Goal: Book appointment/travel/reservation

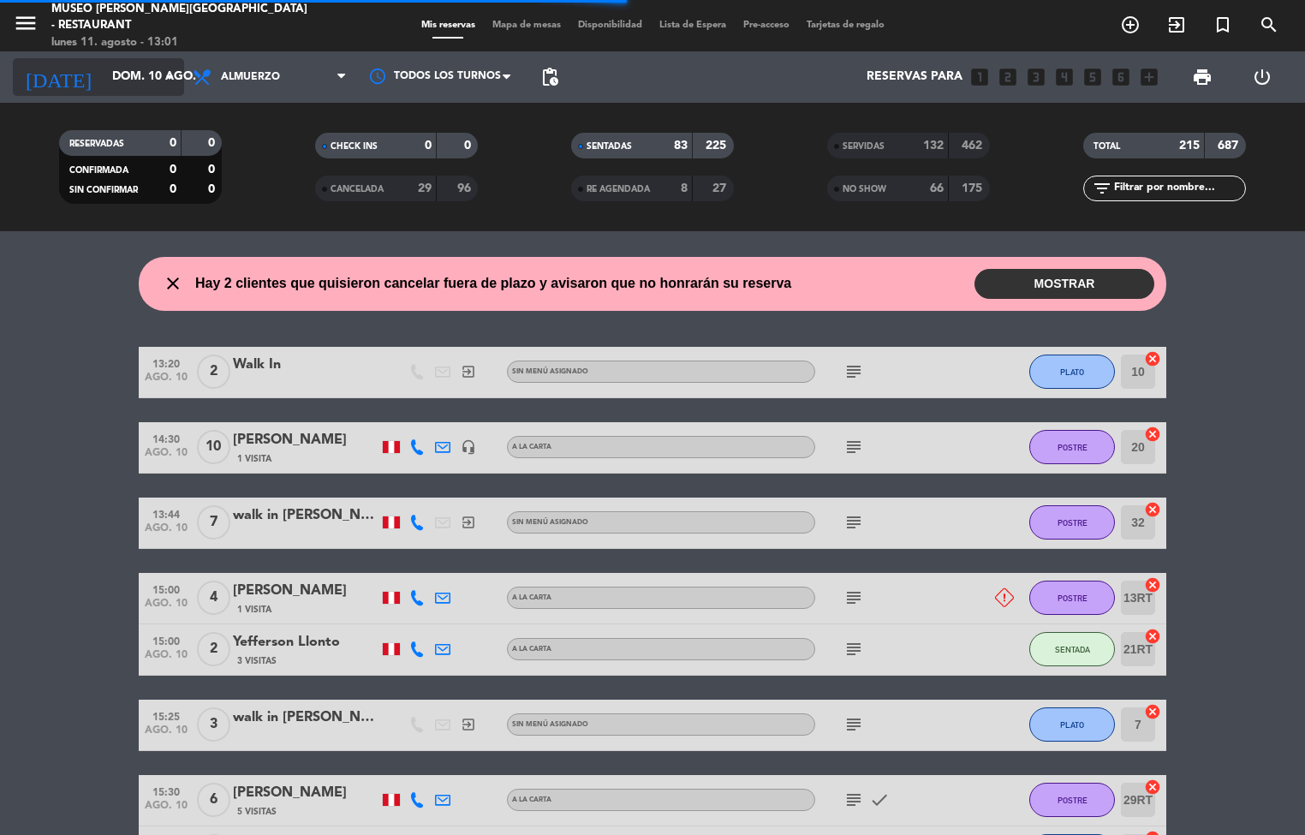
click at [109, 75] on input "dom. 10 ago." at bounding box center [185, 77] width 163 height 31
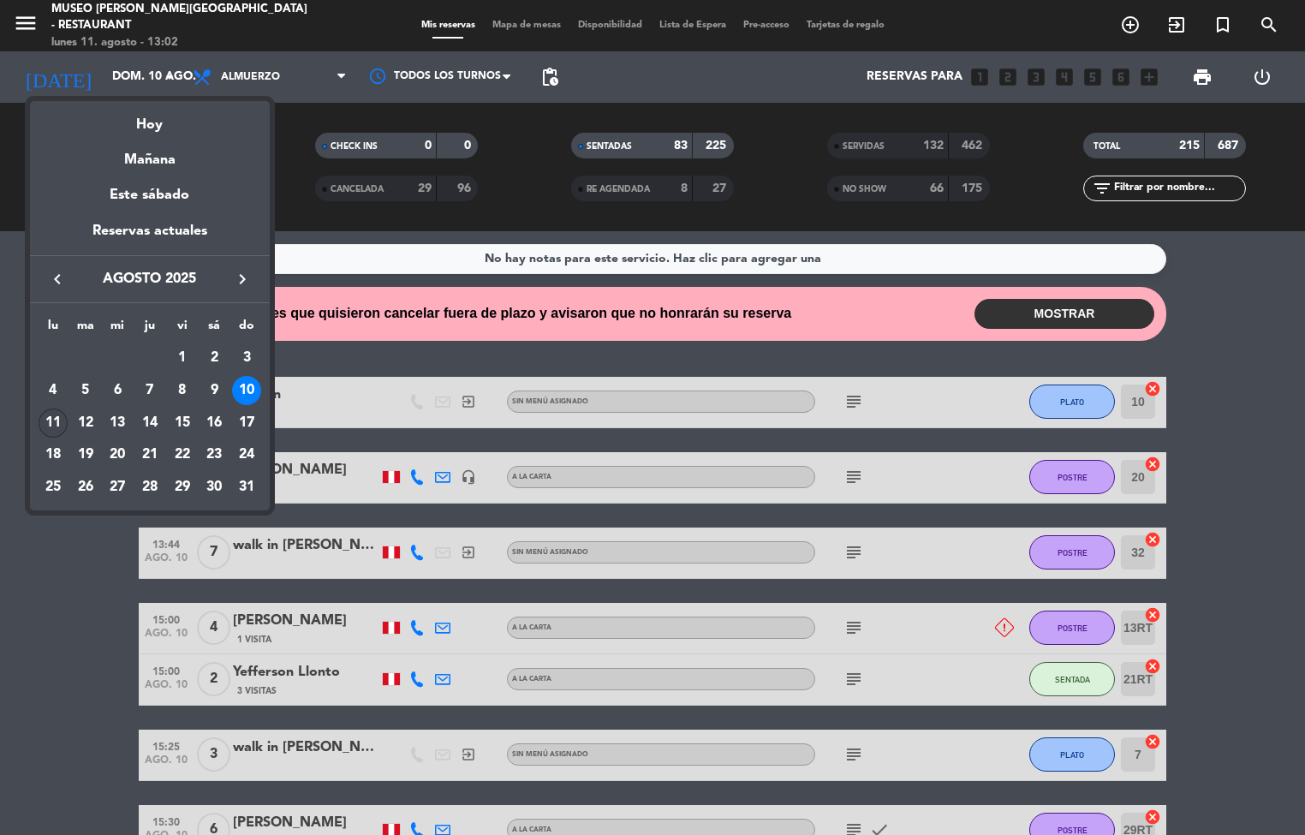
click at [51, 426] on div "11" at bounding box center [53, 422] width 29 height 29
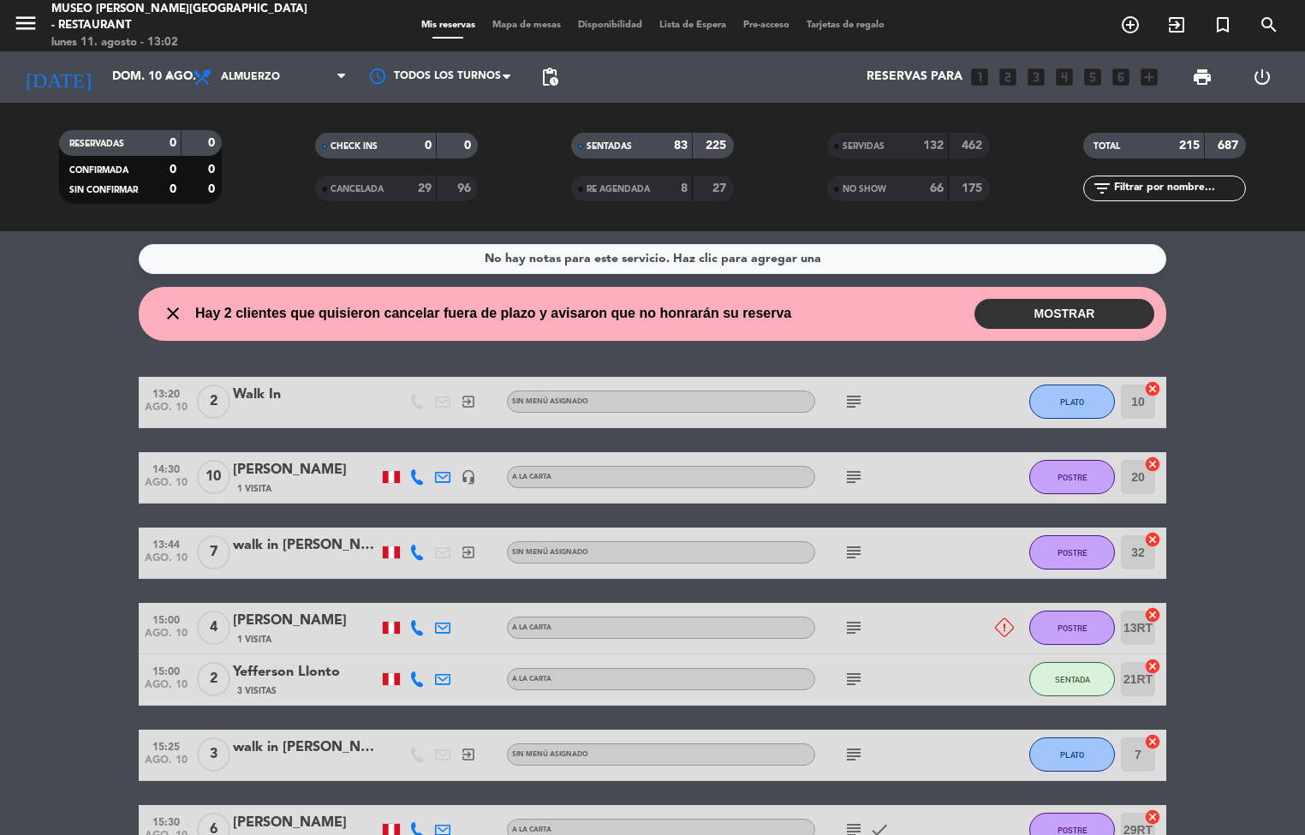
type input "lun. 11 ago."
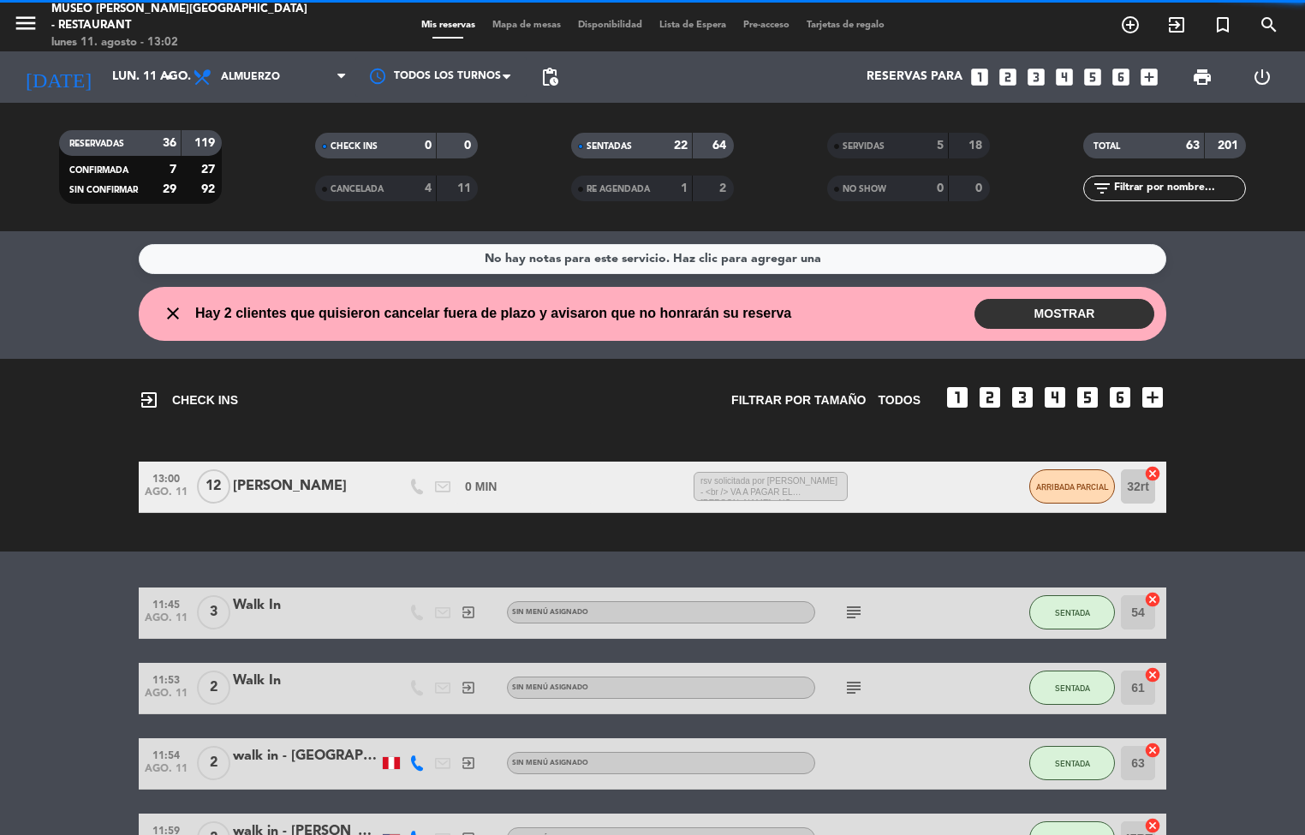
click at [524, 26] on span "Mapa de mesas" at bounding box center [527, 25] width 86 height 9
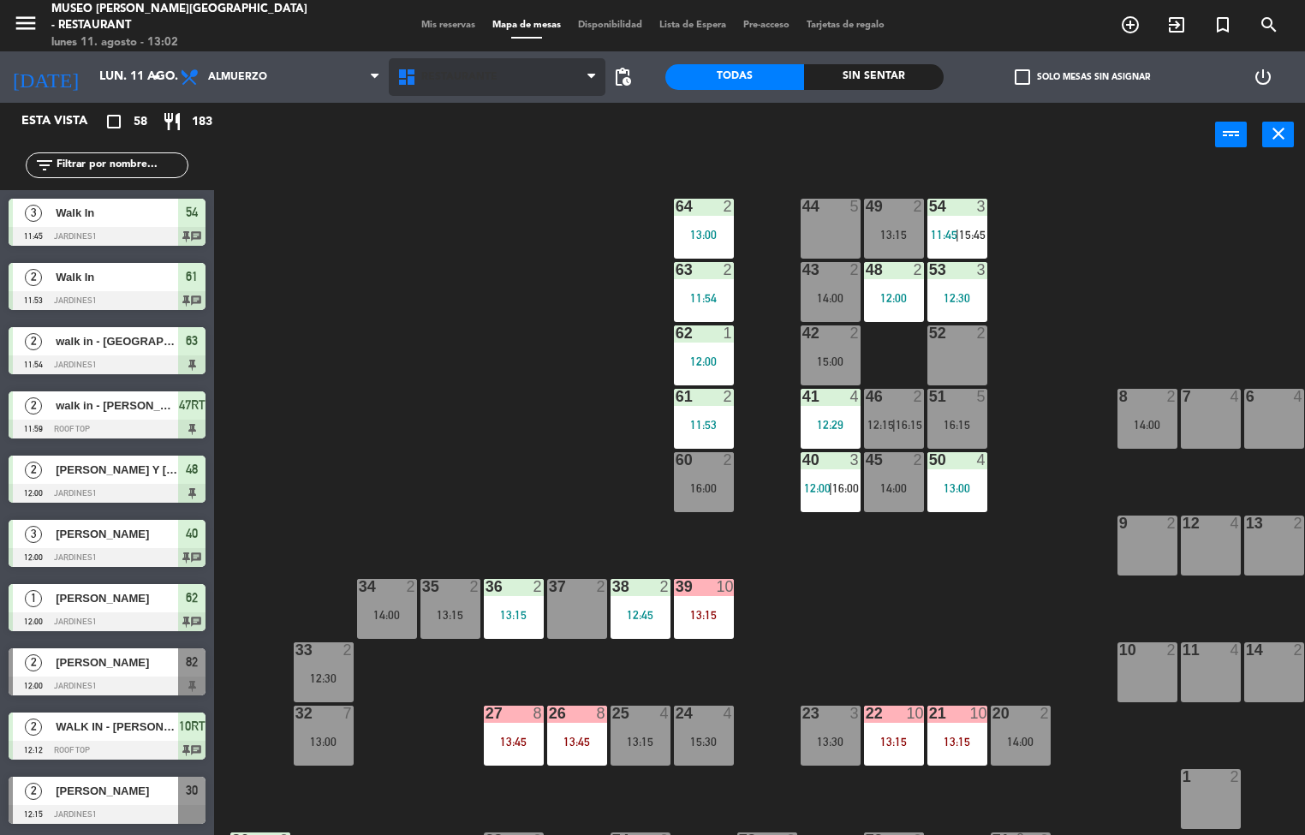
click at [463, 77] on span "Restaurante" at bounding box center [459, 77] width 76 height 12
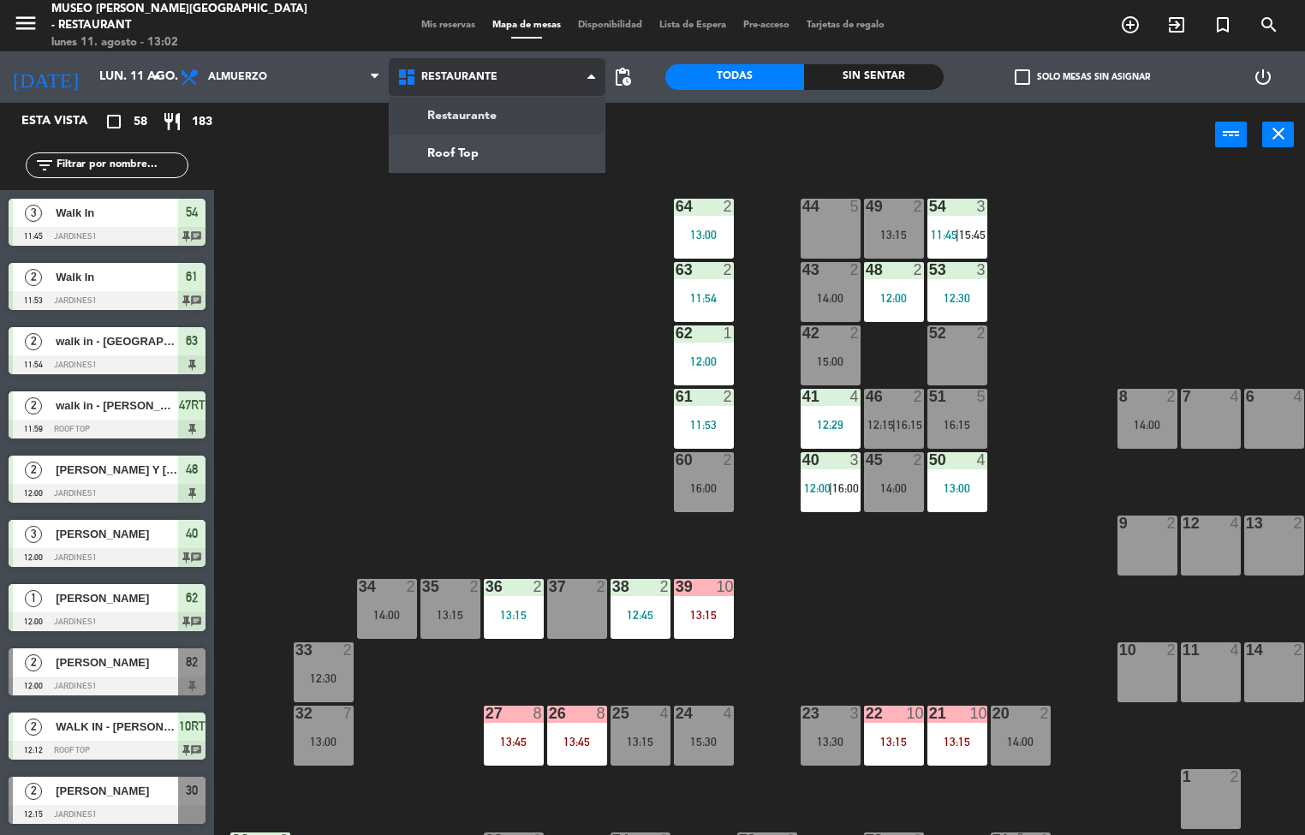
click at [519, 152] on ng-component "menu [GEOGRAPHIC_DATA][PERSON_NAME] - Restaurant [DATE] 11. agosto - 13:02 Mis …" at bounding box center [652, 417] width 1305 height 835
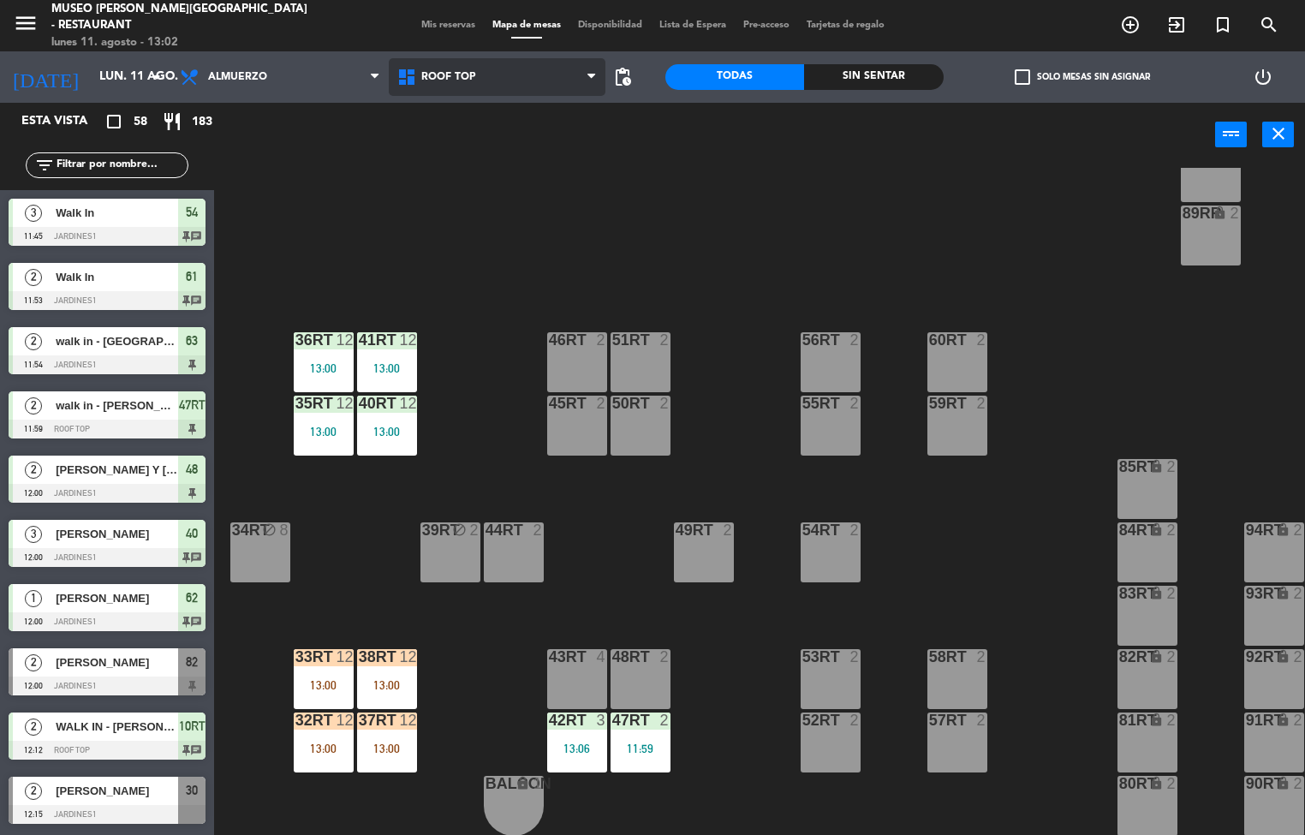
scroll to position [633, 0]
click at [586, 728] on div "42RT 3 13:06" at bounding box center [577, 743] width 60 height 60
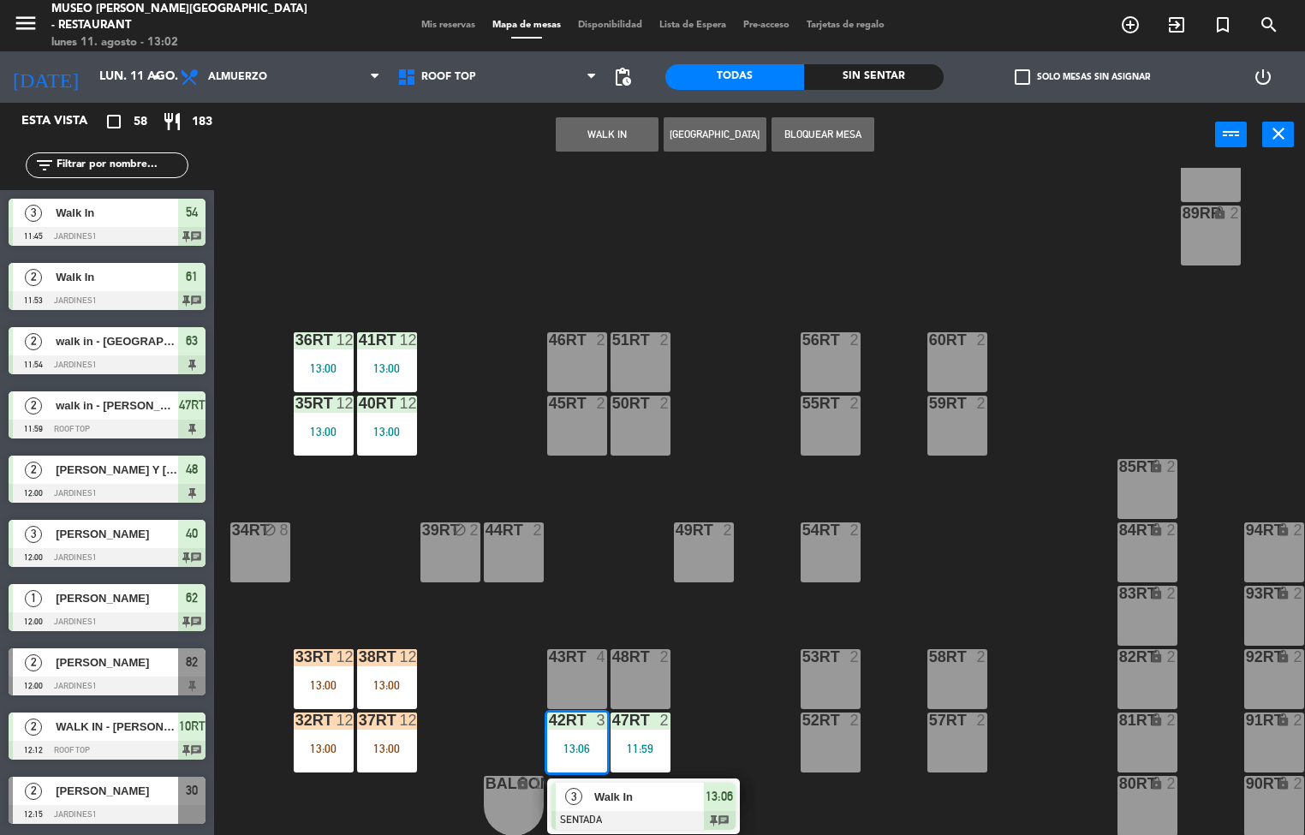
click at [664, 811] on div at bounding box center [644, 820] width 184 height 19
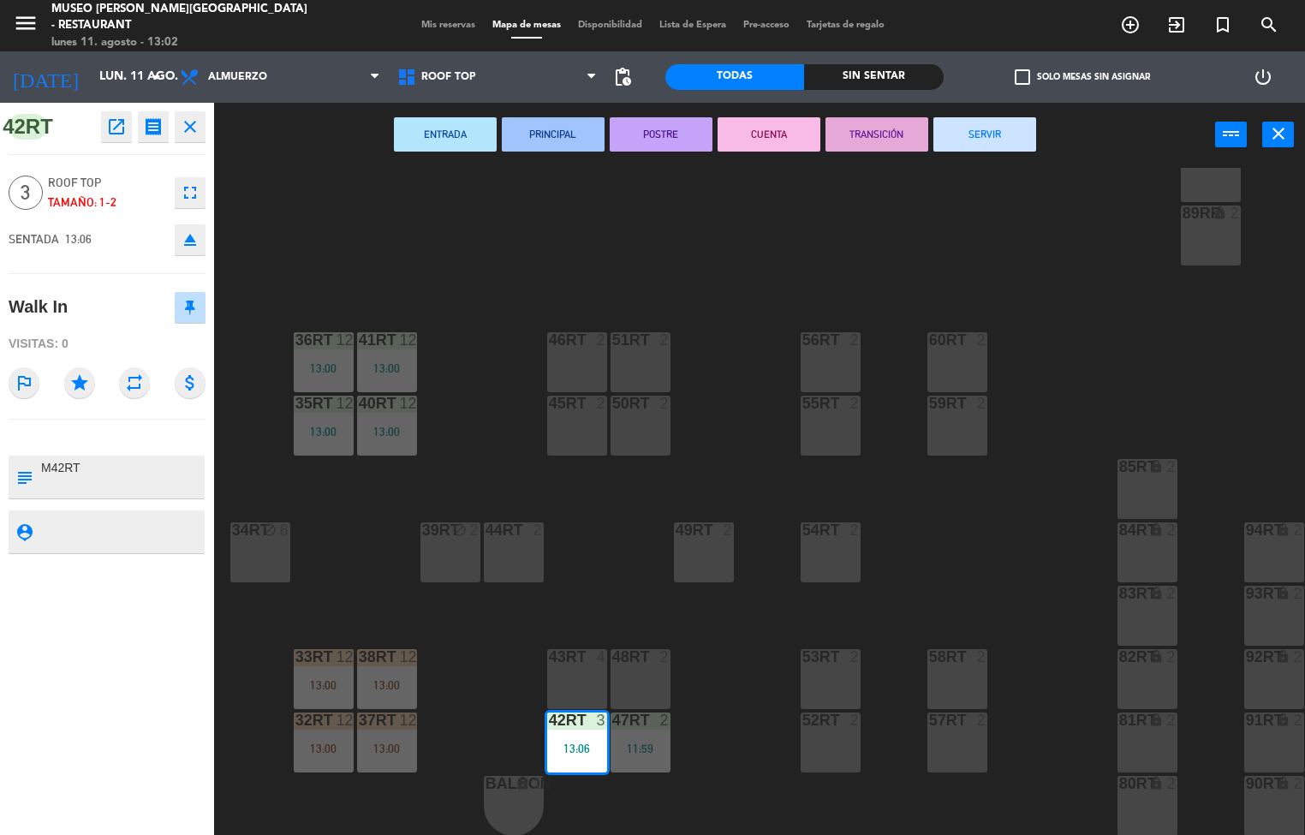
click at [122, 522] on textarea at bounding box center [121, 531] width 164 height 21
click at [719, 552] on div "49RT 2" at bounding box center [704, 552] width 60 height 60
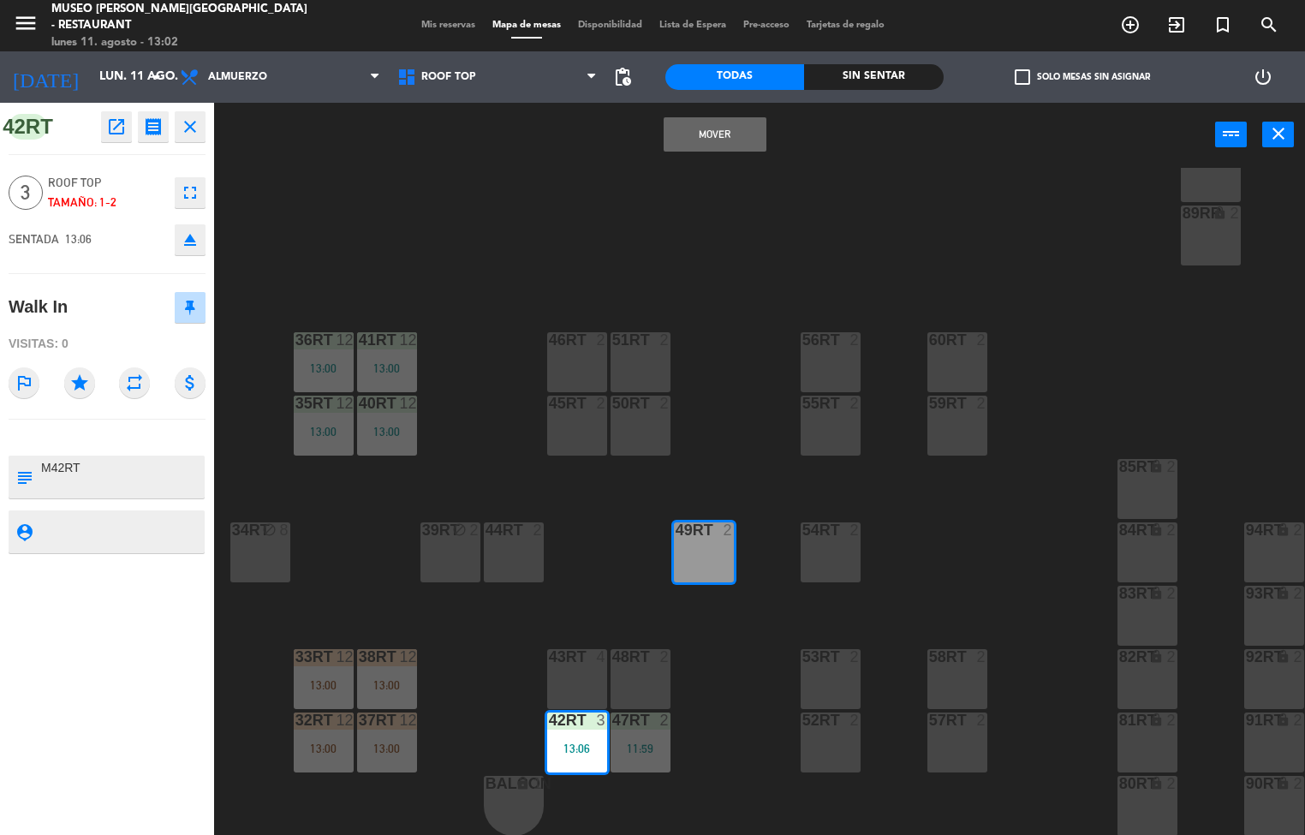
click at [792, 655] on div "53RT" at bounding box center [802, 656] width 28 height 15
click at [795, 653] on div "53RT" at bounding box center [802, 656] width 28 height 15
click at [589, 535] on div "18RT 4 16RT 4 28RT 2 80RR lock 2 27RT 5 7RT 5 S1RT lock 2 17RT 5 81RR lock 2 29…" at bounding box center [766, 502] width 1078 height 668
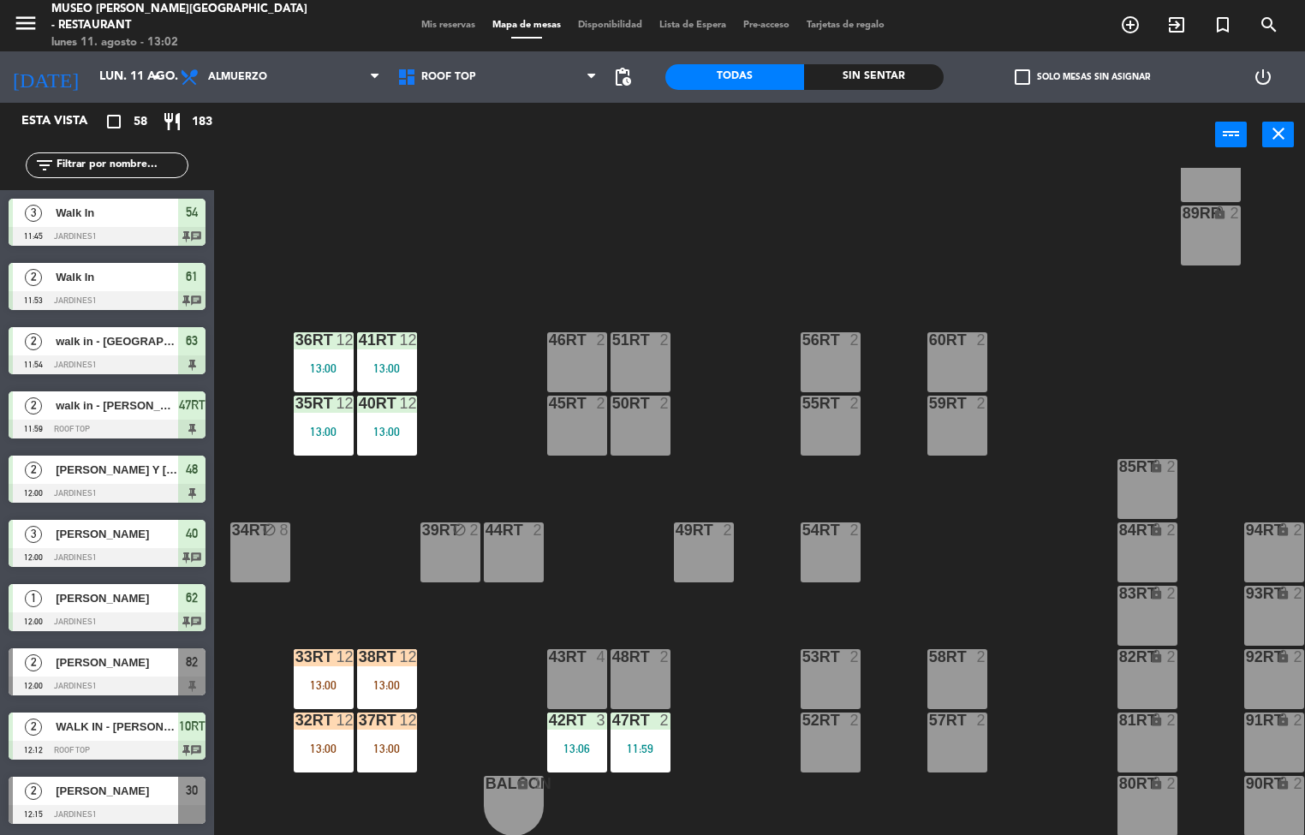
scroll to position [1, 0]
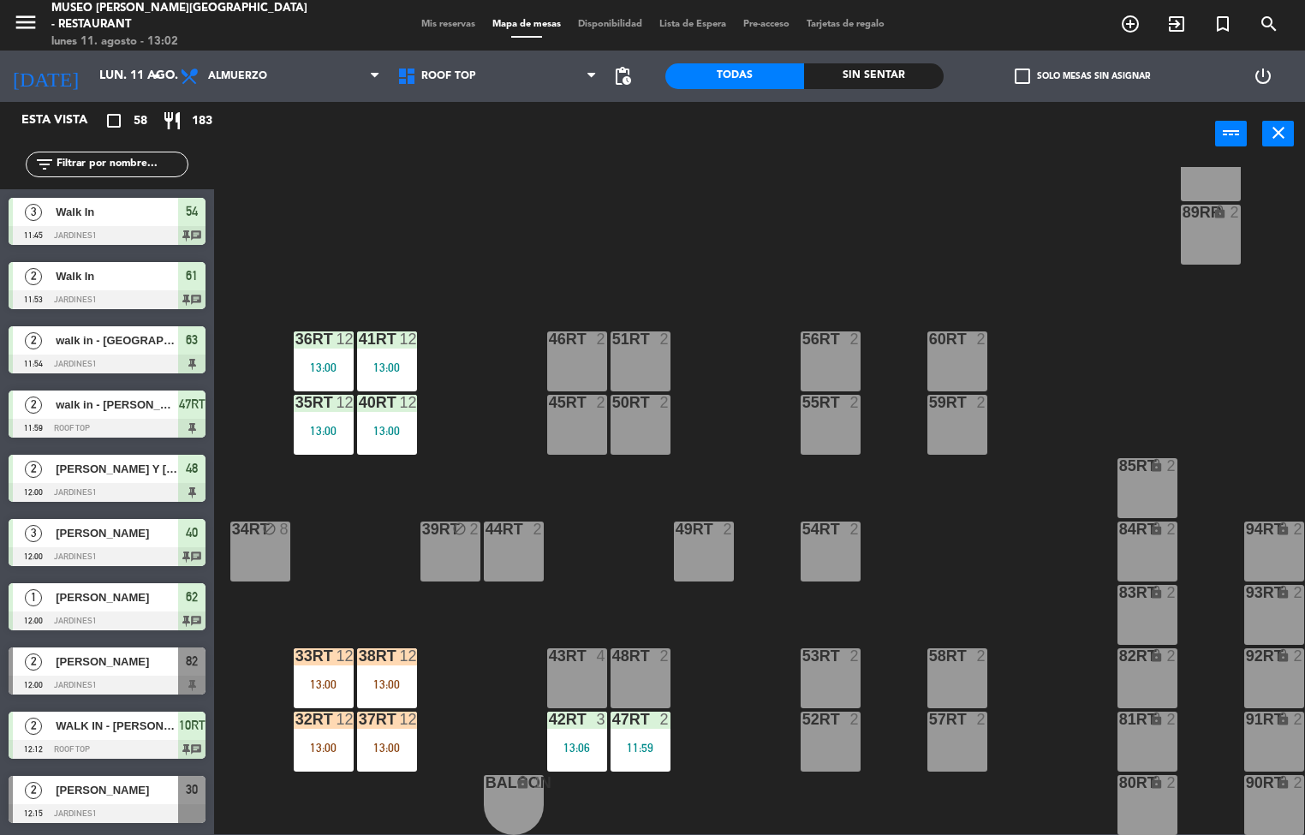
click at [635, 746] on div "11:59" at bounding box center [641, 748] width 60 height 12
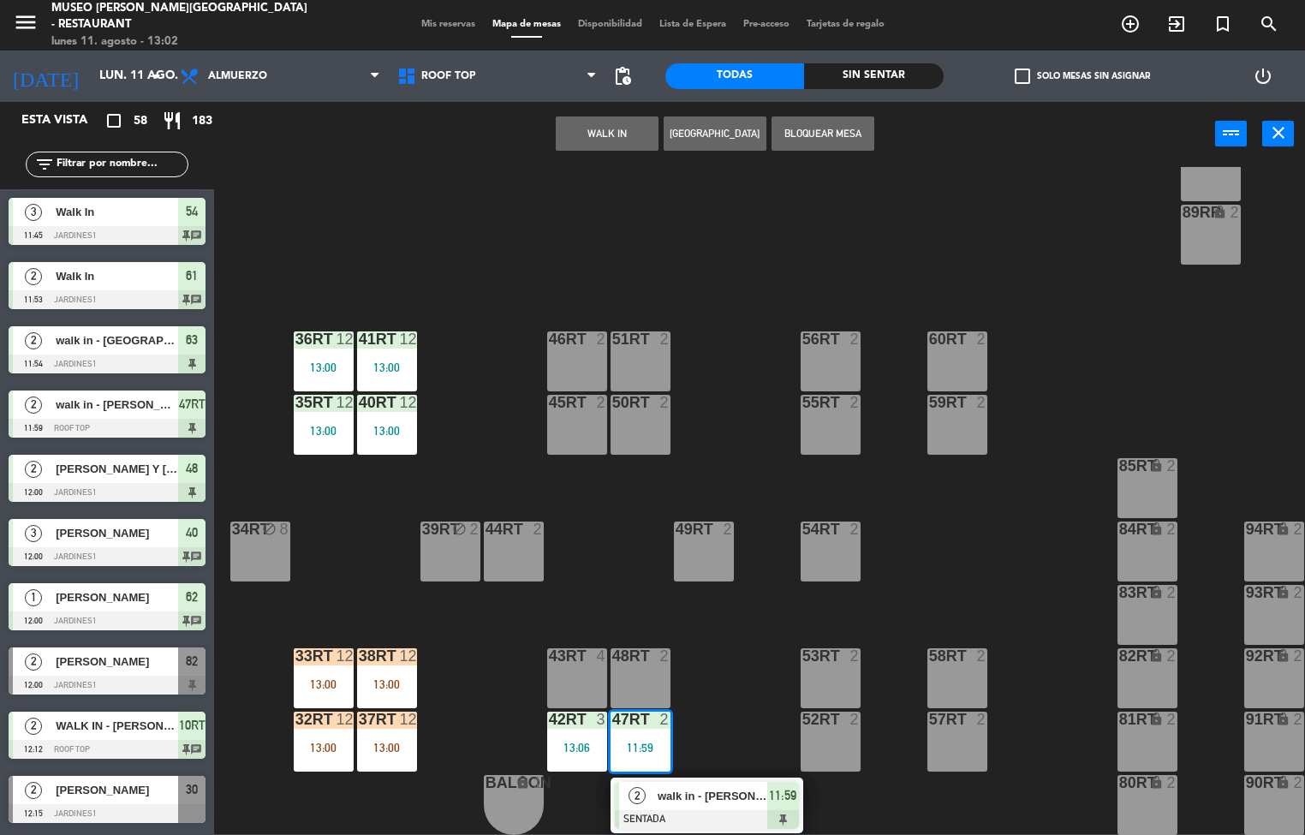
click at [715, 795] on span "walk in - [PERSON_NAME]" at bounding box center [713, 796] width 110 height 18
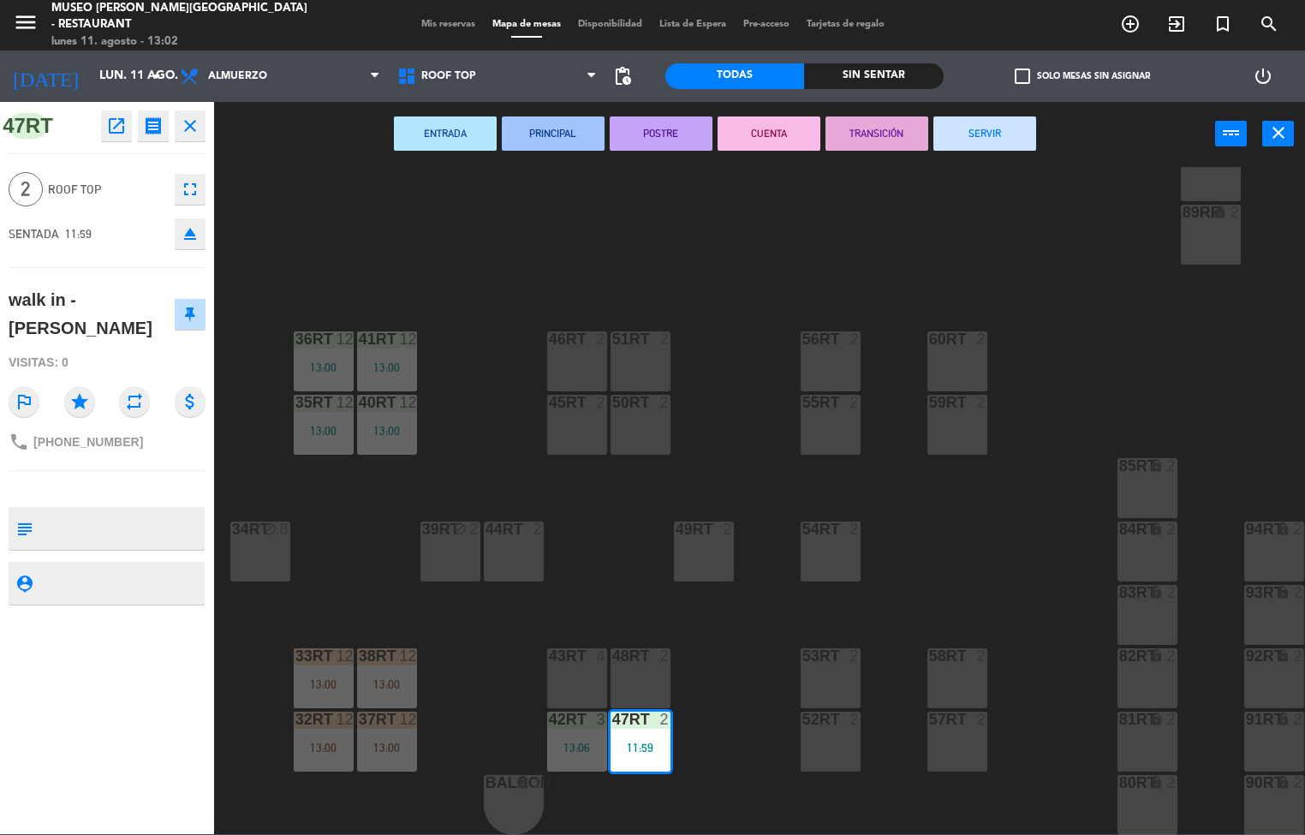
click at [733, 665] on div "18RT 4 16RT 4 28RT 2 80RR lock 2 27RT 5 7RT 5 S1RT lock 2 17RT 5 81RR lock 2 29…" at bounding box center [766, 501] width 1078 height 668
